Goal: Information Seeking & Learning: Compare options

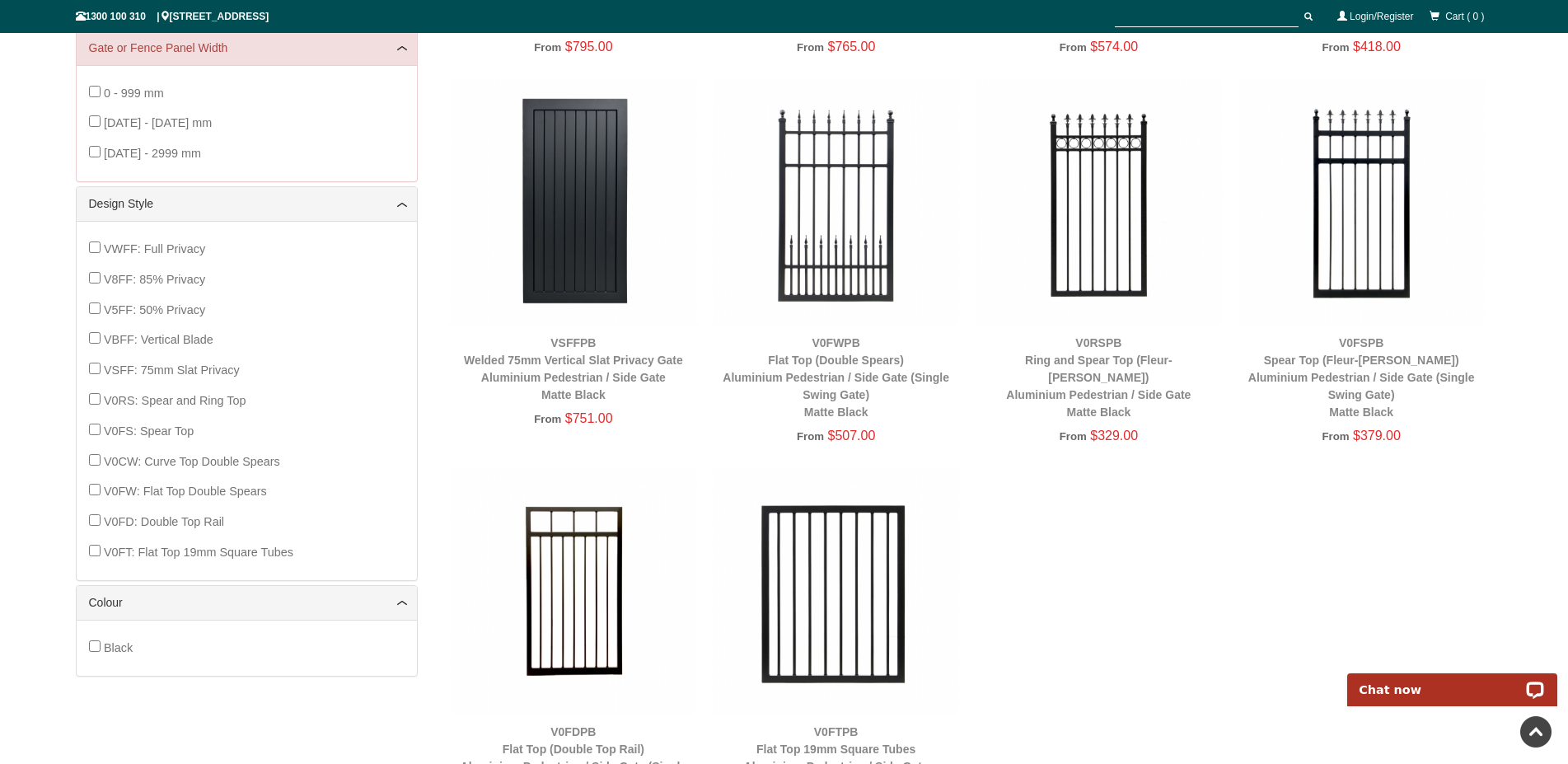
scroll to position [756, 0]
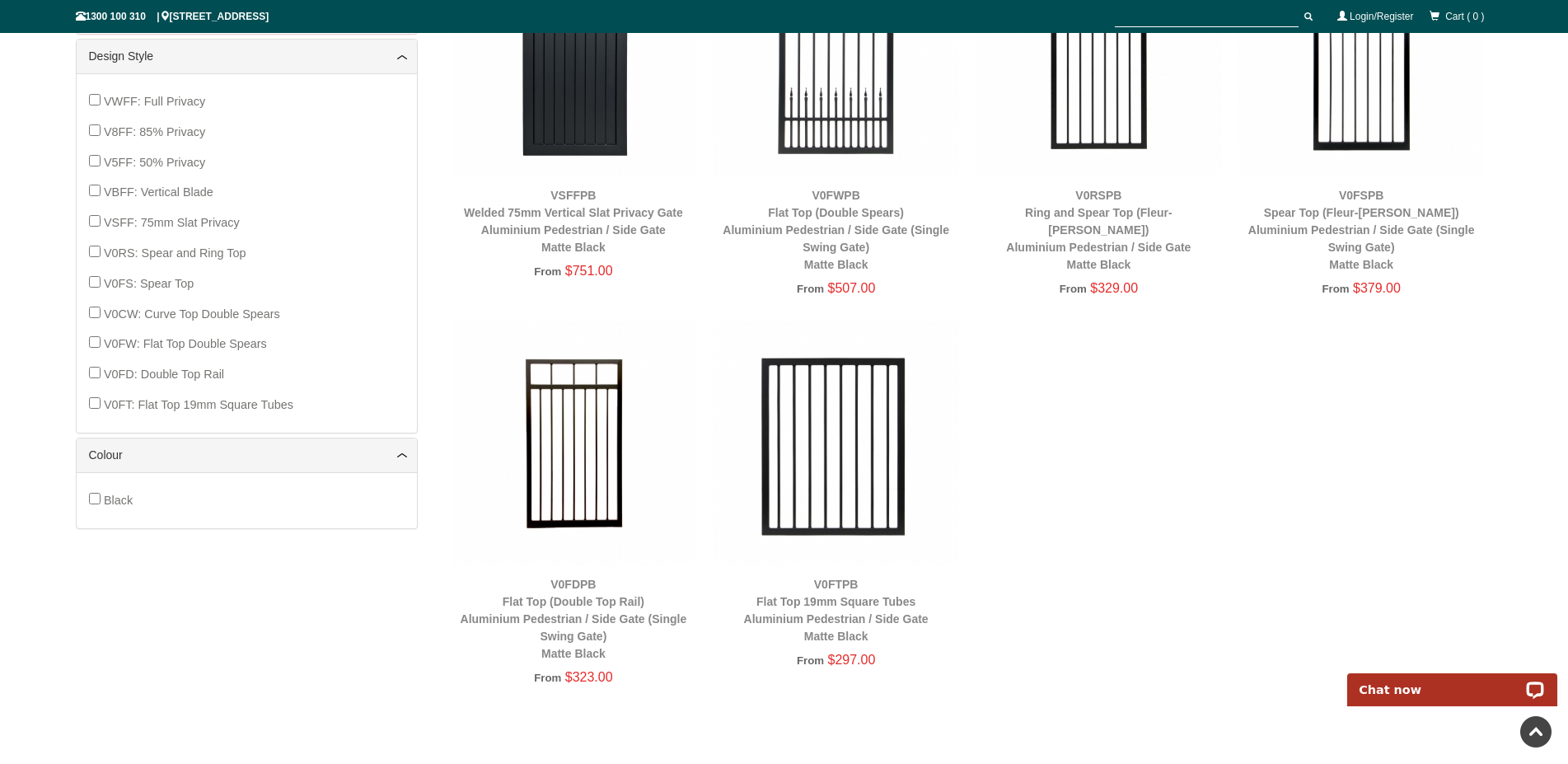
click at [569, 490] on img at bounding box center [574, 444] width 246 height 246
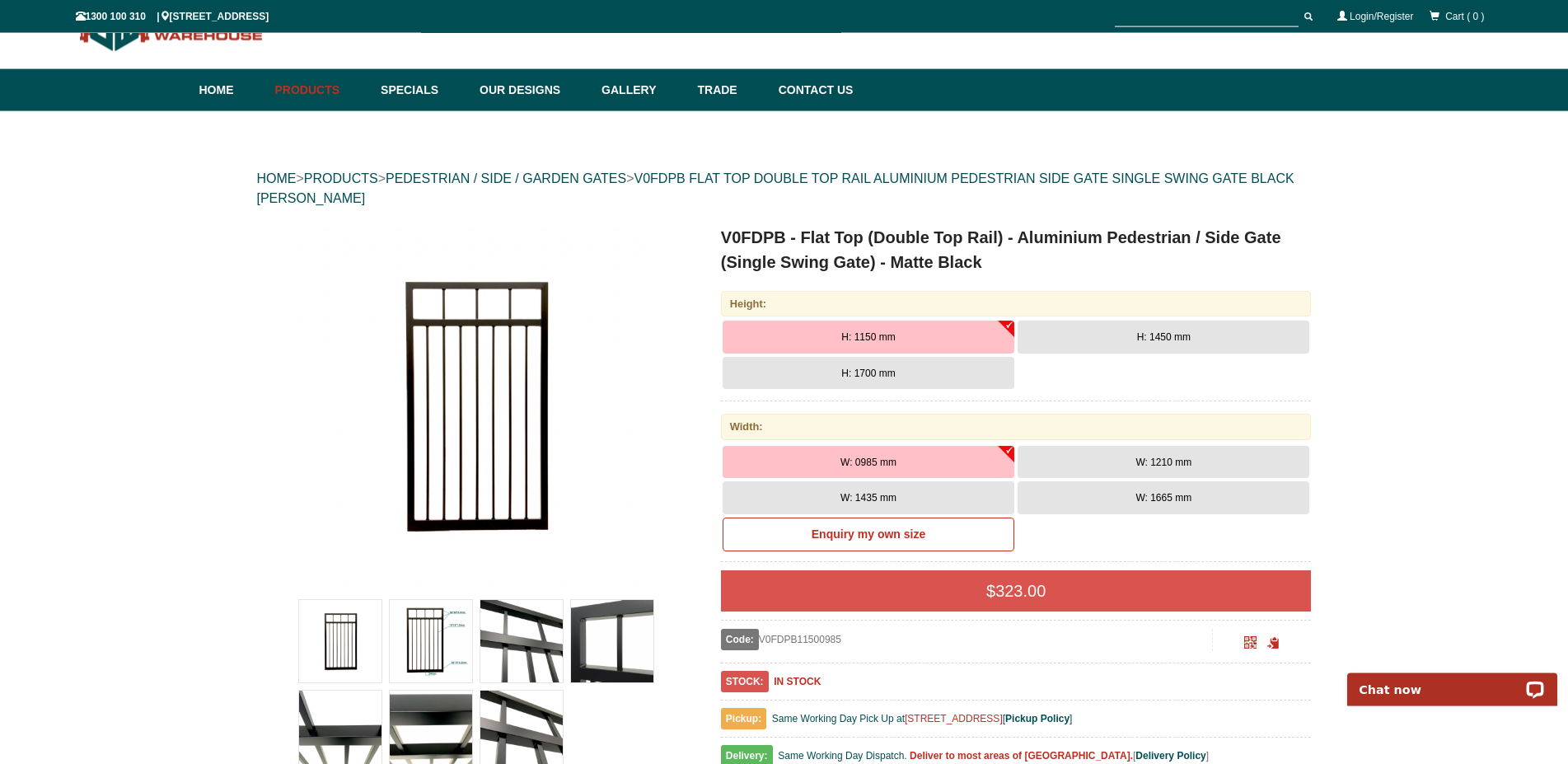
scroll to position [41, 0]
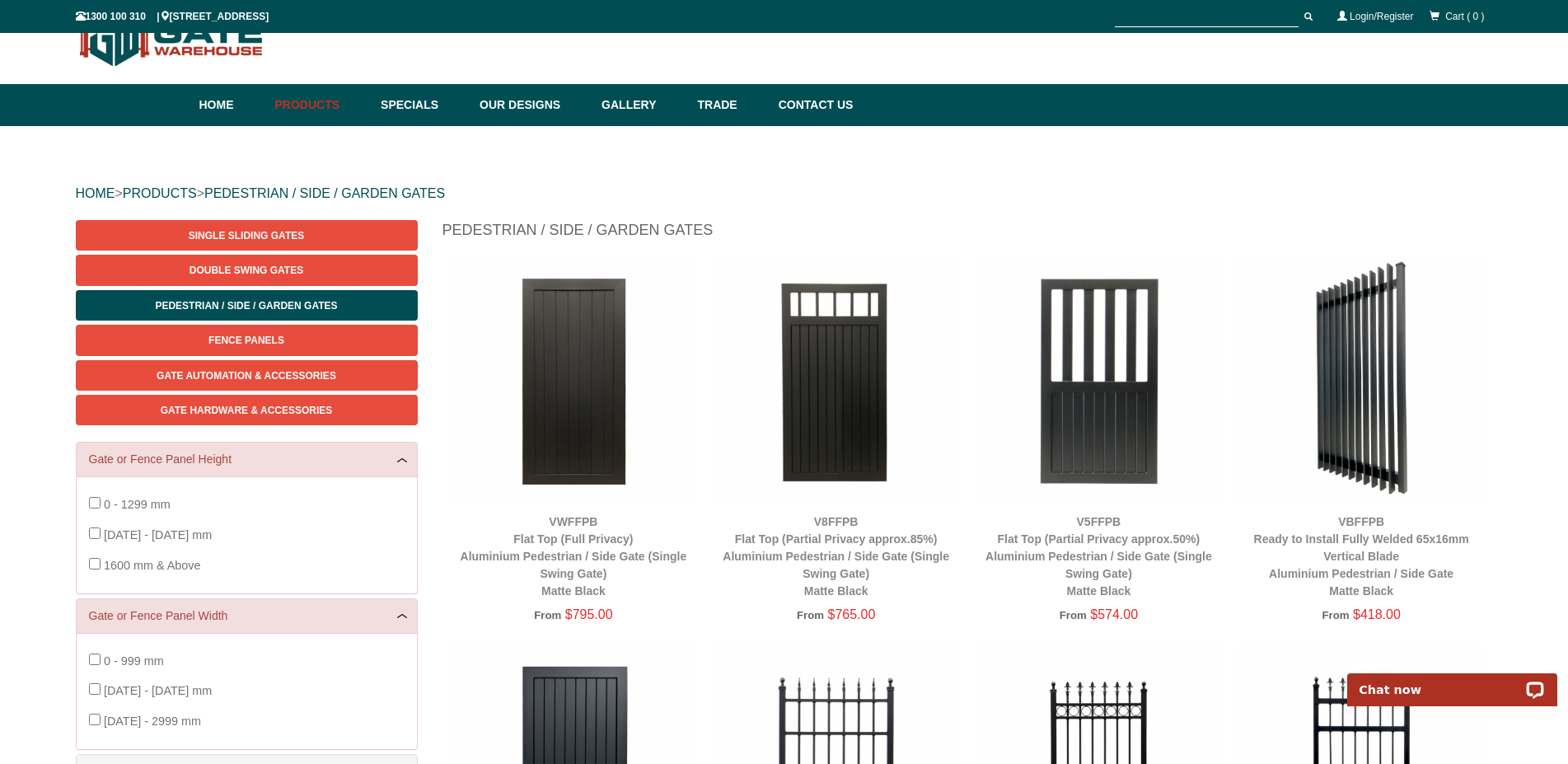
click at [1365, 423] on img at bounding box center [1362, 380] width 246 height 246
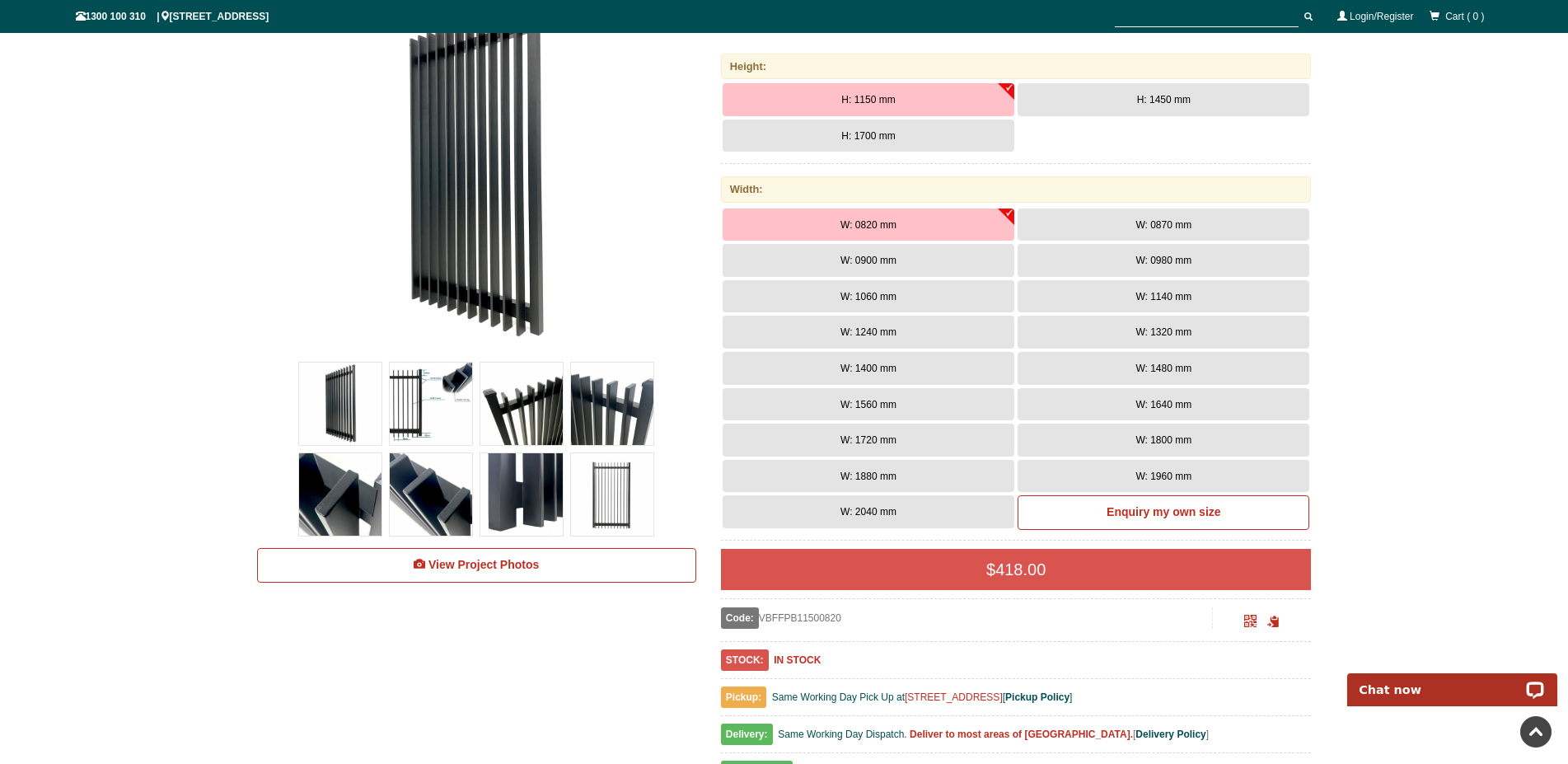
click at [615, 423] on img at bounding box center [612, 404] width 82 height 82
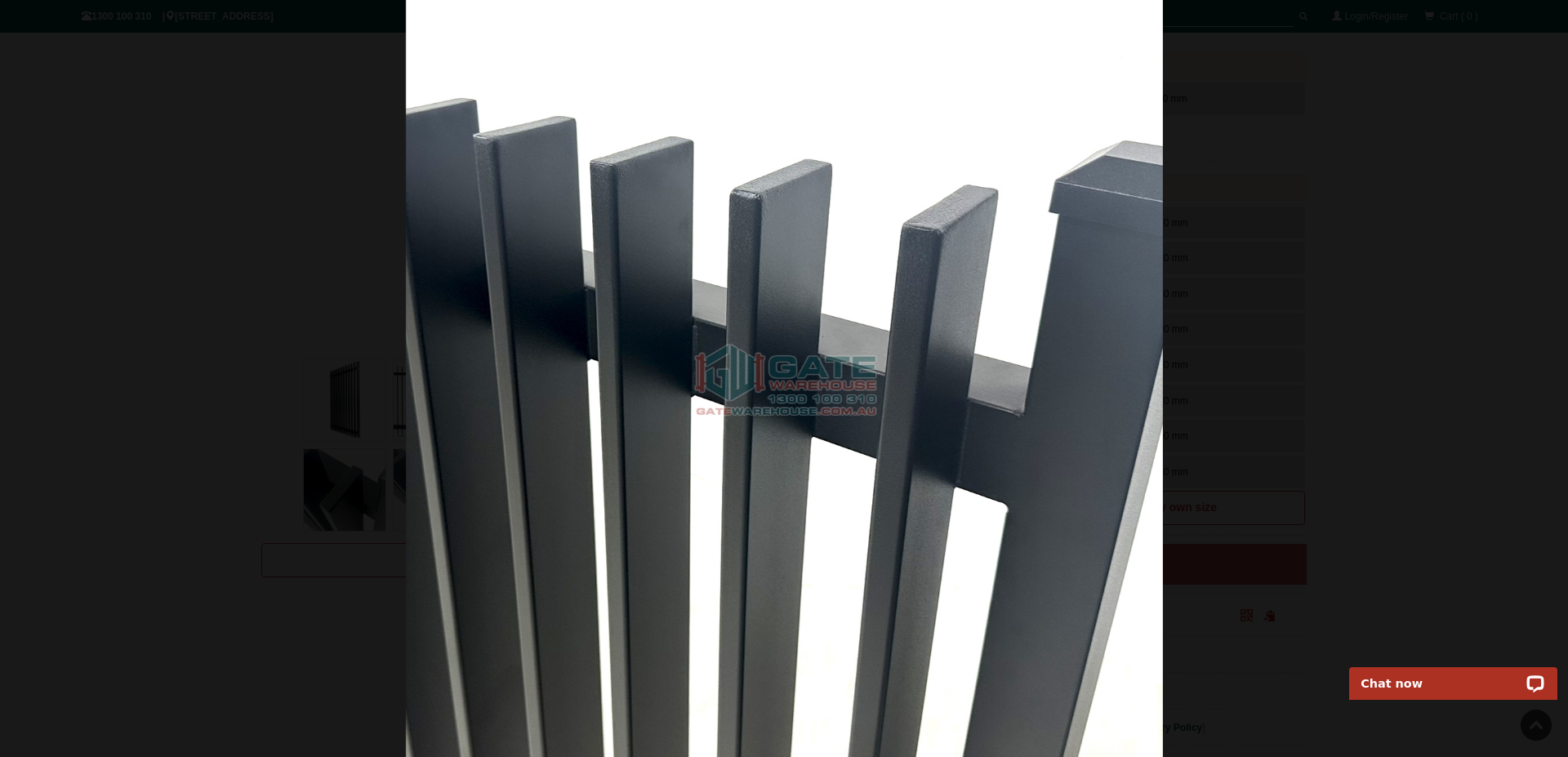
click at [294, 458] on div at bounding box center [784, 378] width 1568 height 757
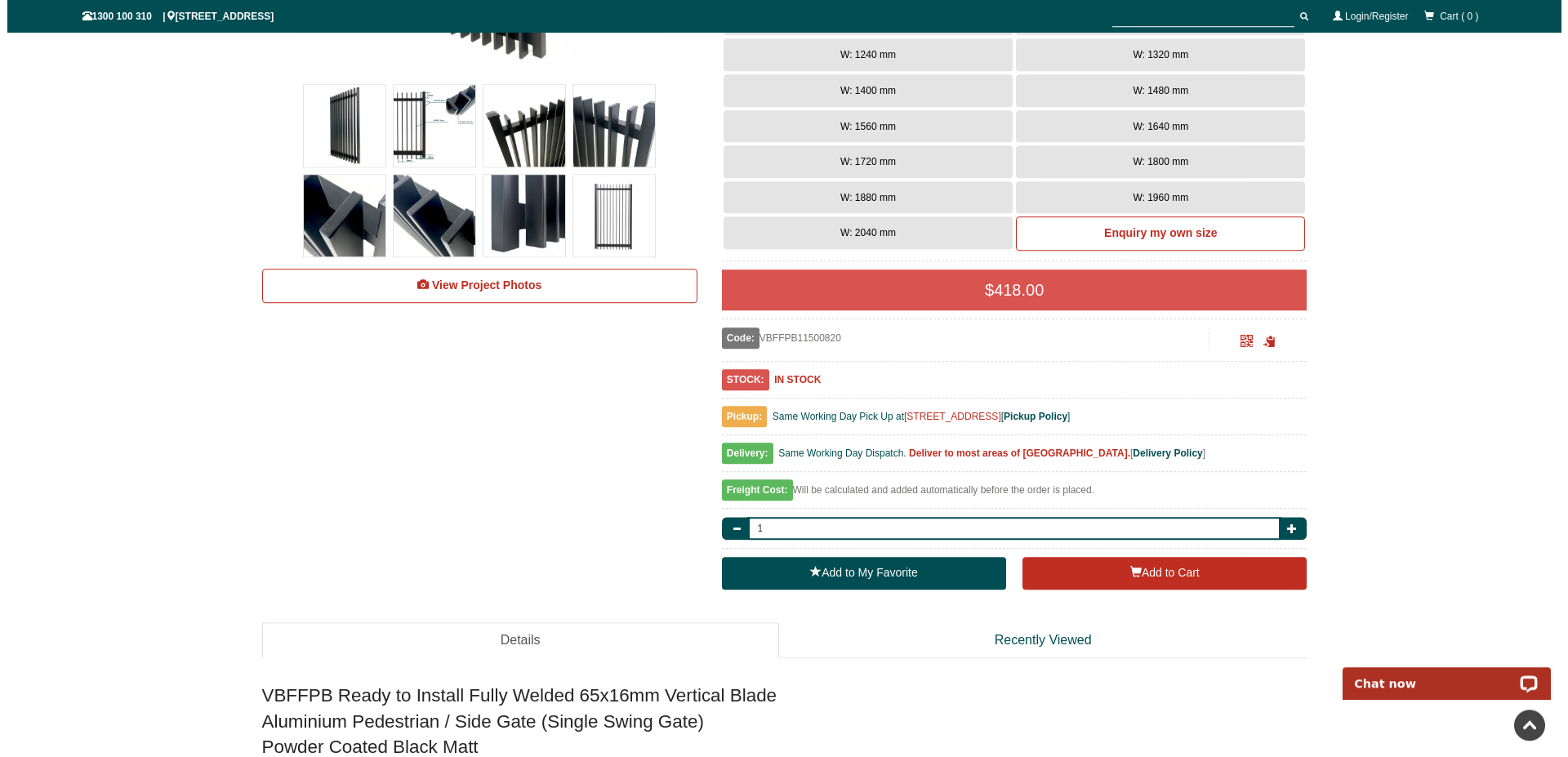
scroll to position [540, 0]
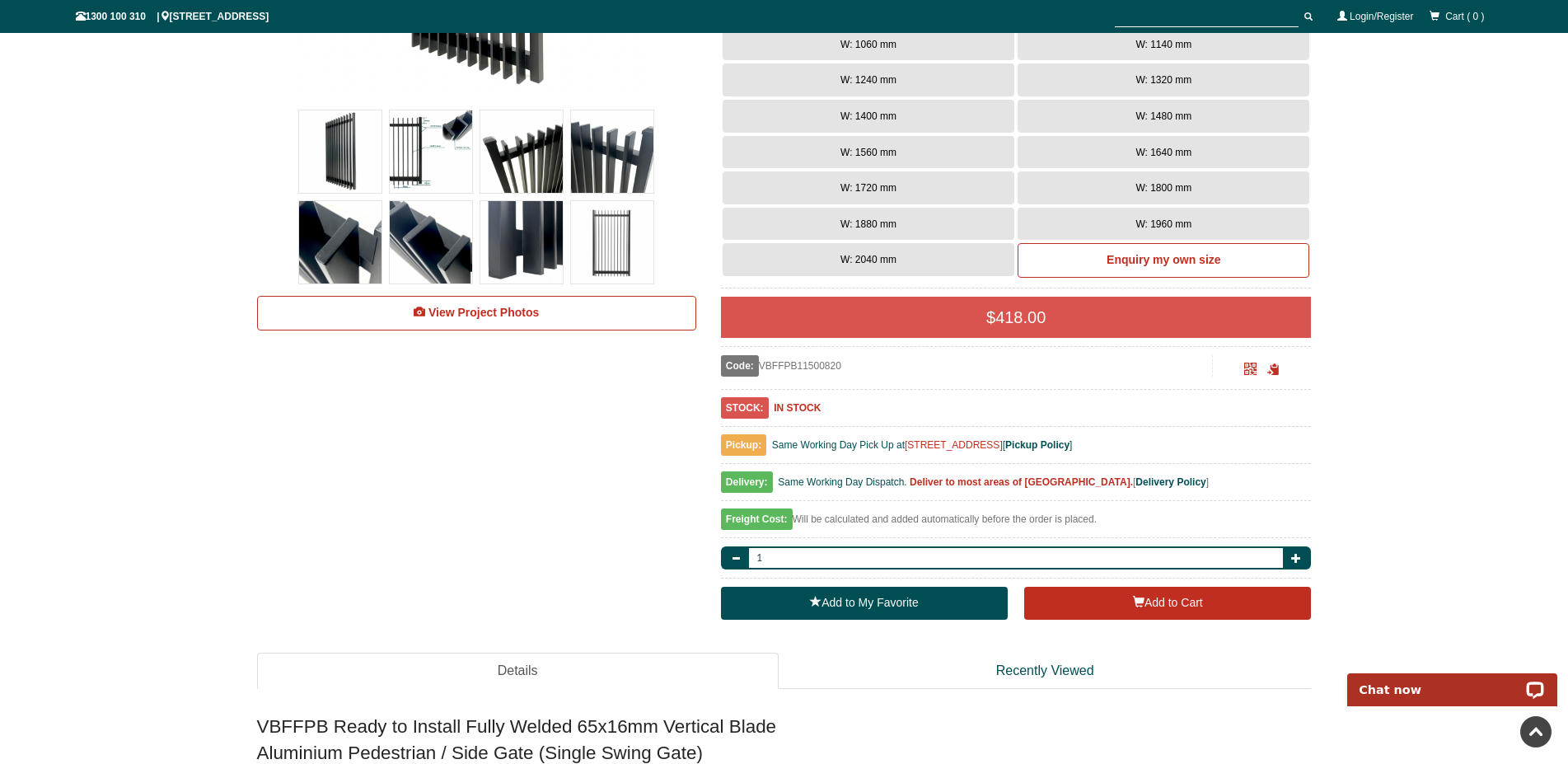
click at [601, 253] on img at bounding box center [612, 242] width 82 height 82
